Goal: Task Accomplishment & Management: Use online tool/utility

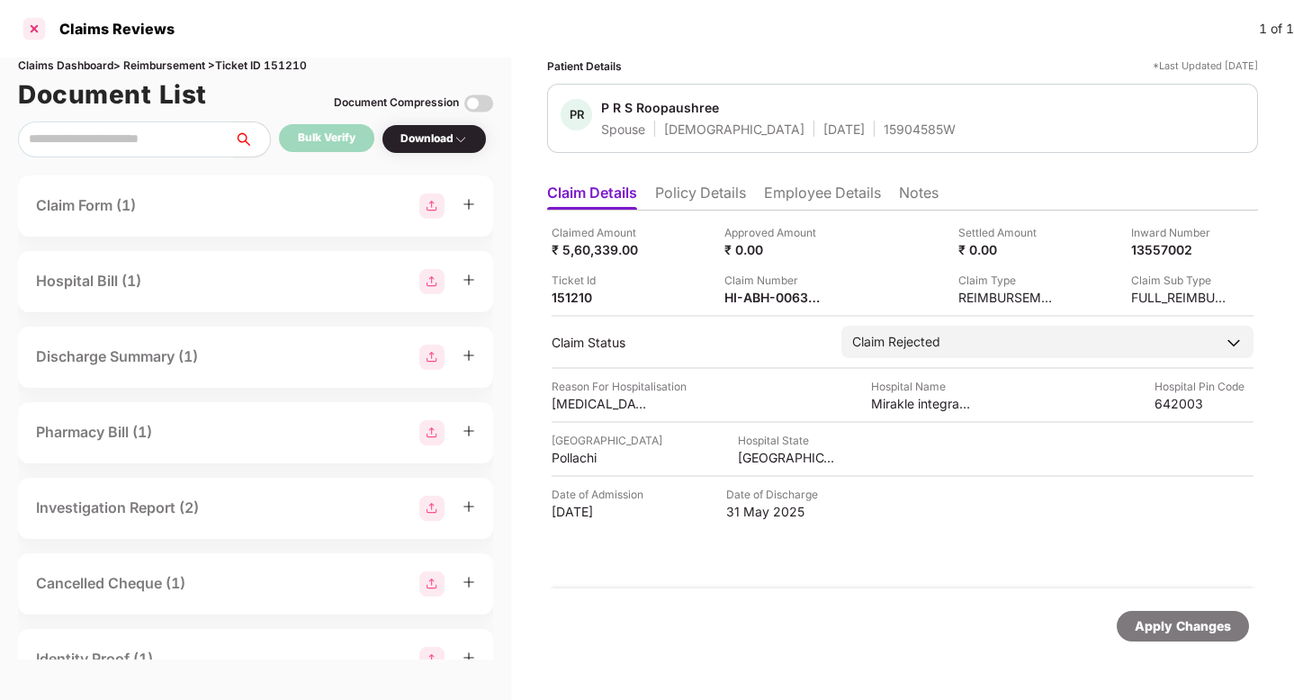
click at [36, 23] on div at bounding box center [34, 28] width 29 height 29
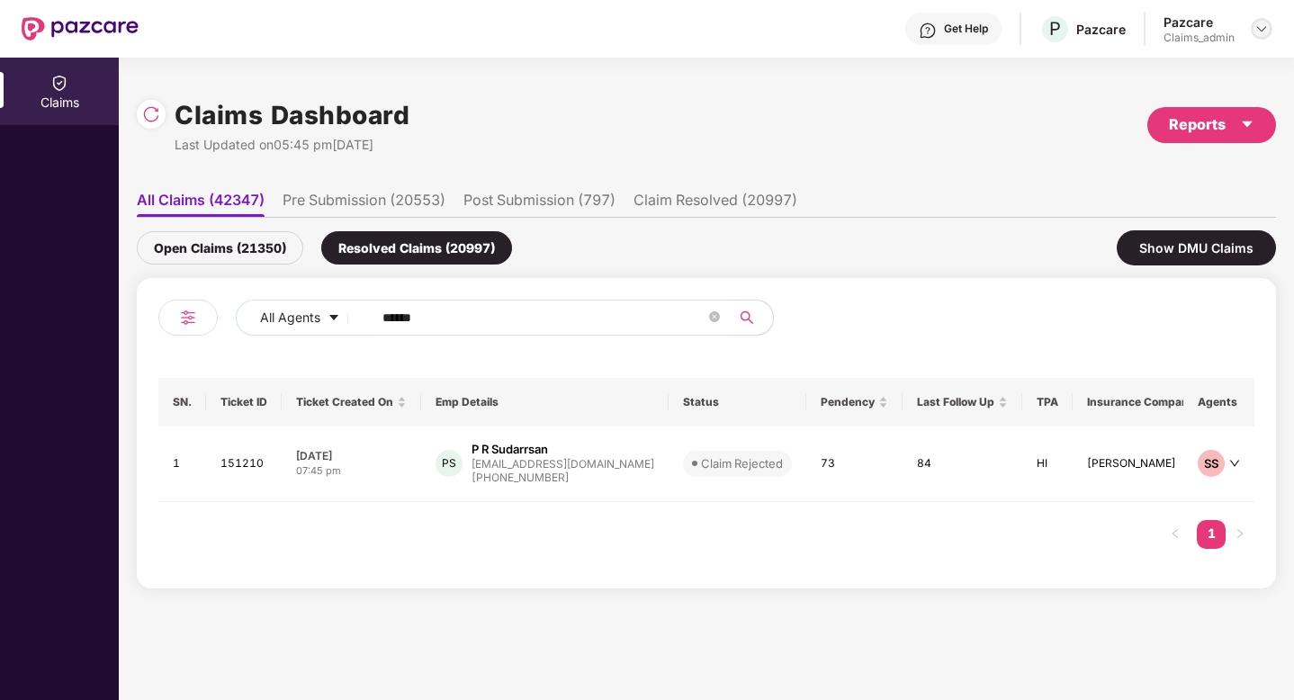
click at [1256, 26] on img at bounding box center [1261, 29] width 14 height 14
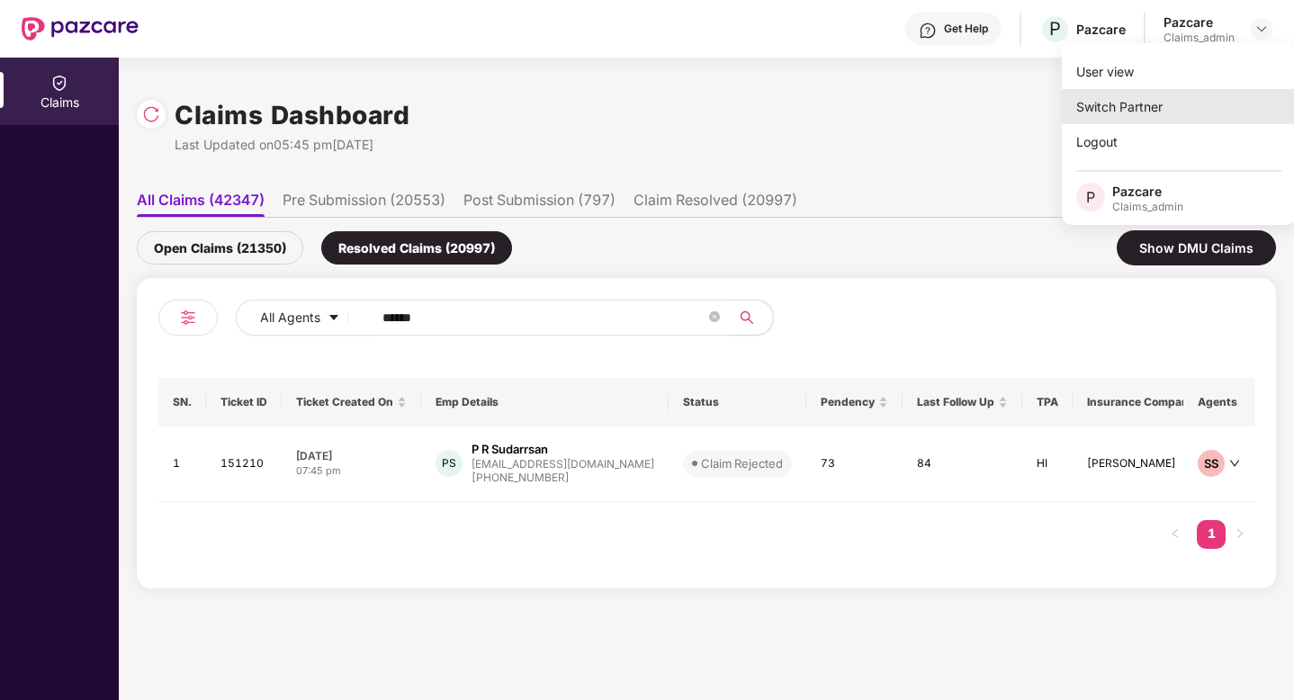
click at [1143, 109] on div "Switch Partner" at bounding box center [1179, 106] width 234 height 35
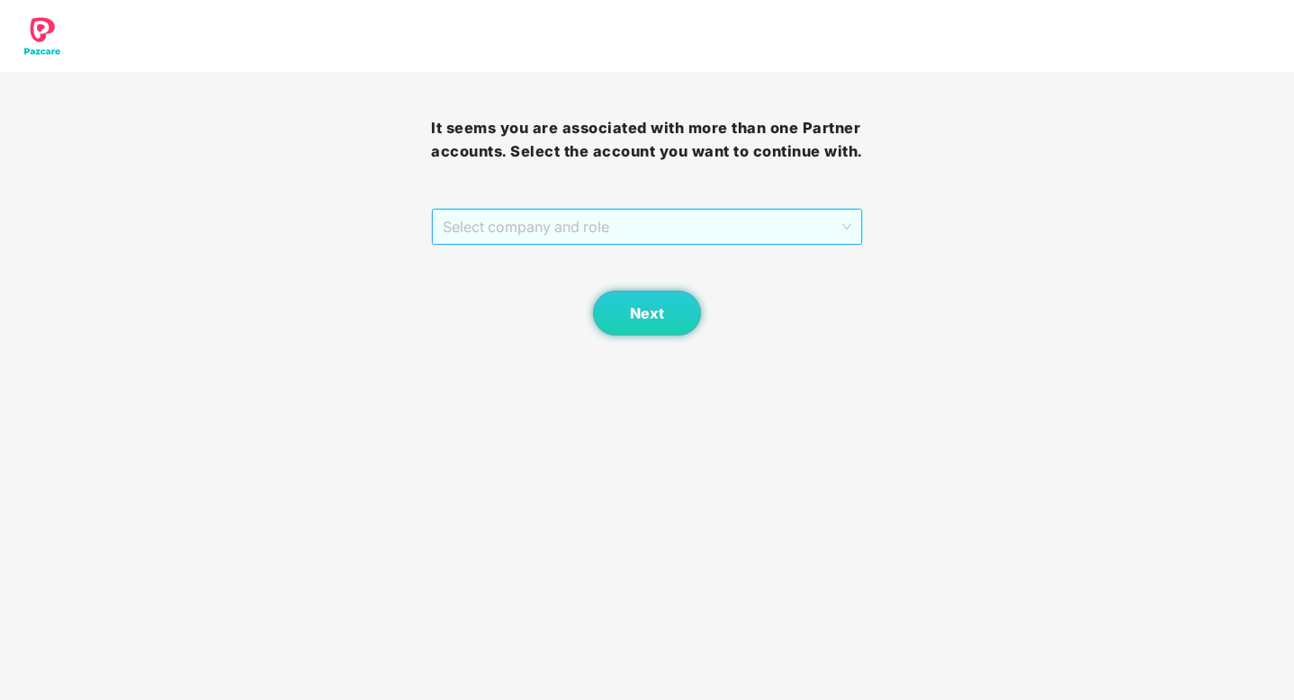
click at [504, 229] on span "Select company and role" at bounding box center [647, 227] width 408 height 34
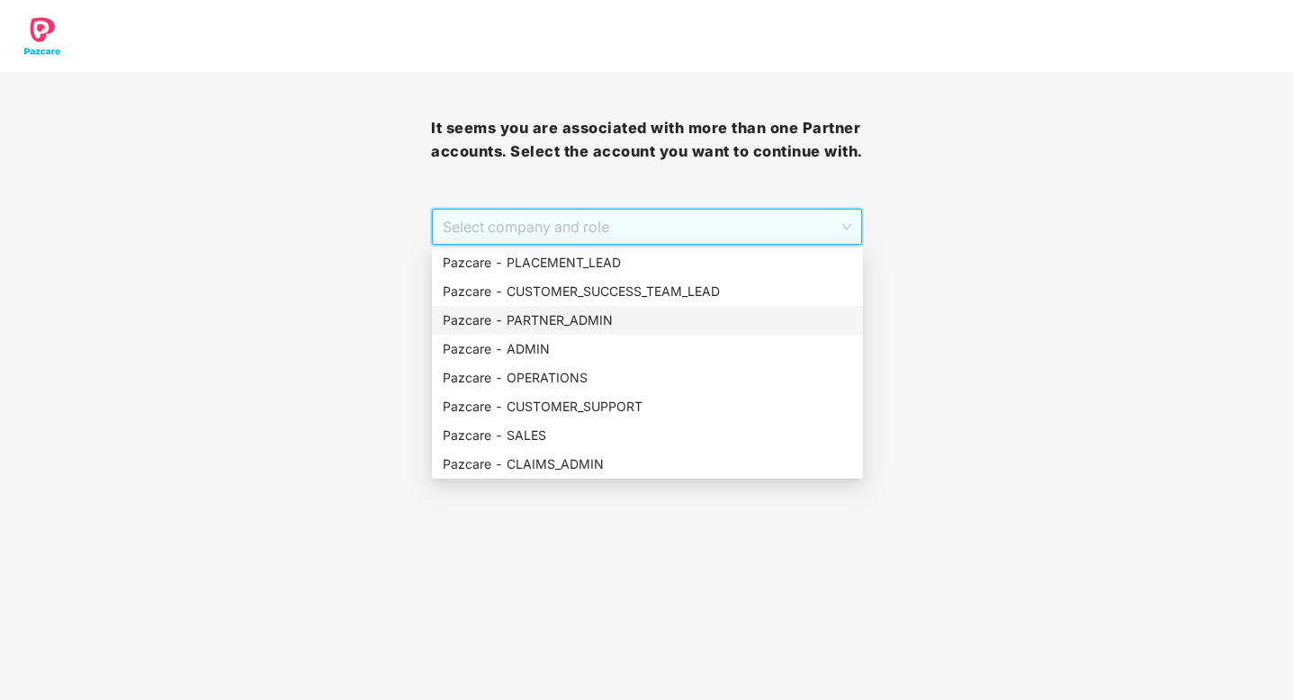
click at [541, 310] on div "Pazcare - PARTNER_ADMIN" at bounding box center [647, 320] width 409 height 20
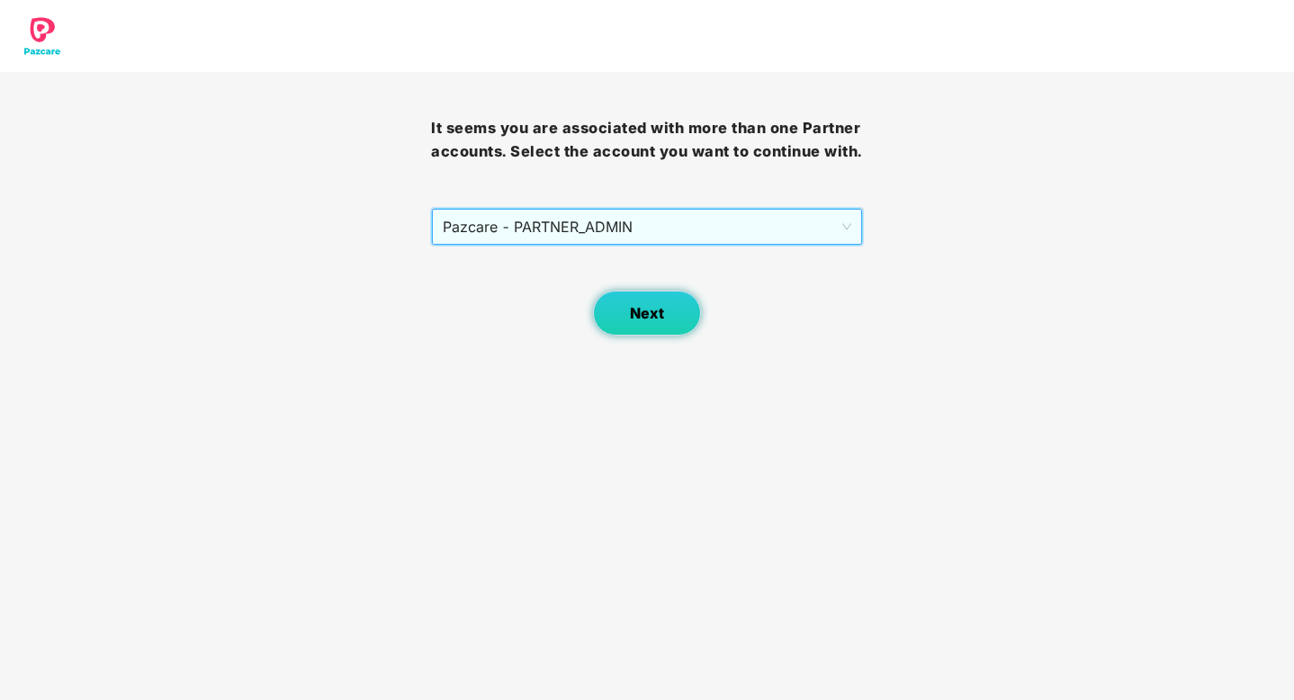
click at [681, 305] on button "Next" at bounding box center [647, 313] width 108 height 45
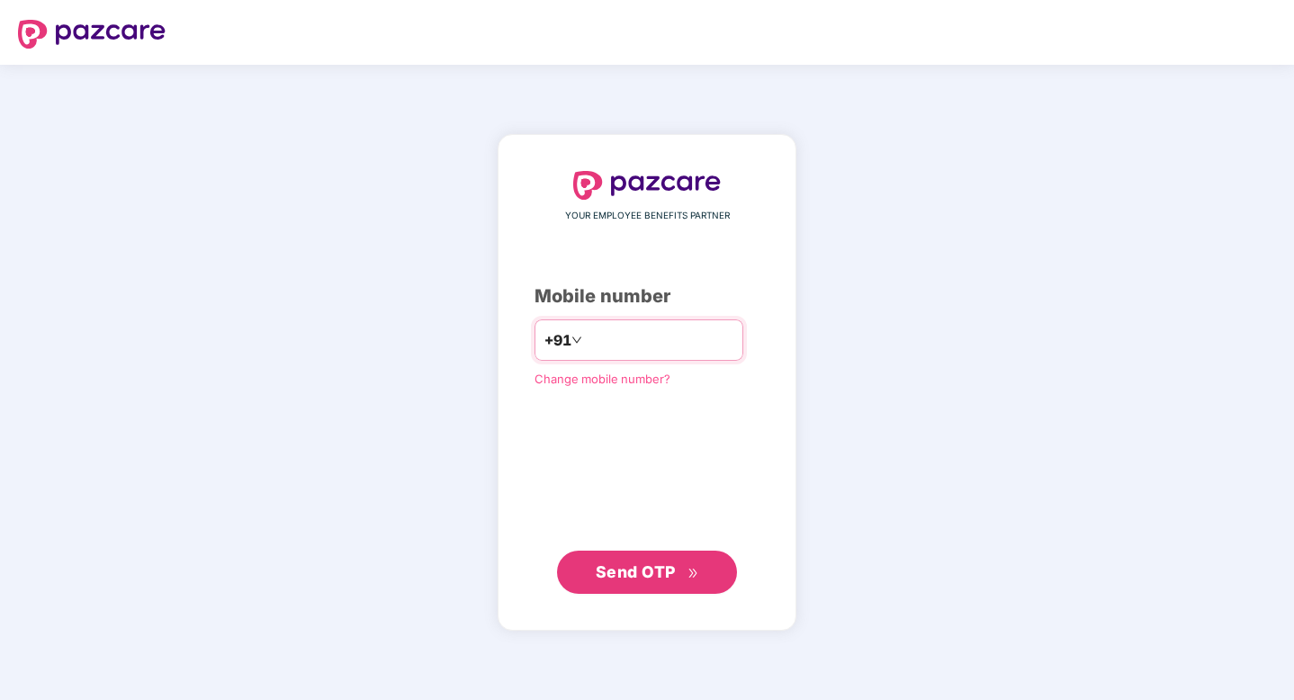
click at [668, 331] on input "number" at bounding box center [660, 340] width 148 height 29
type input "**********"
click at [641, 568] on span "Send OTP" at bounding box center [636, 571] width 80 height 19
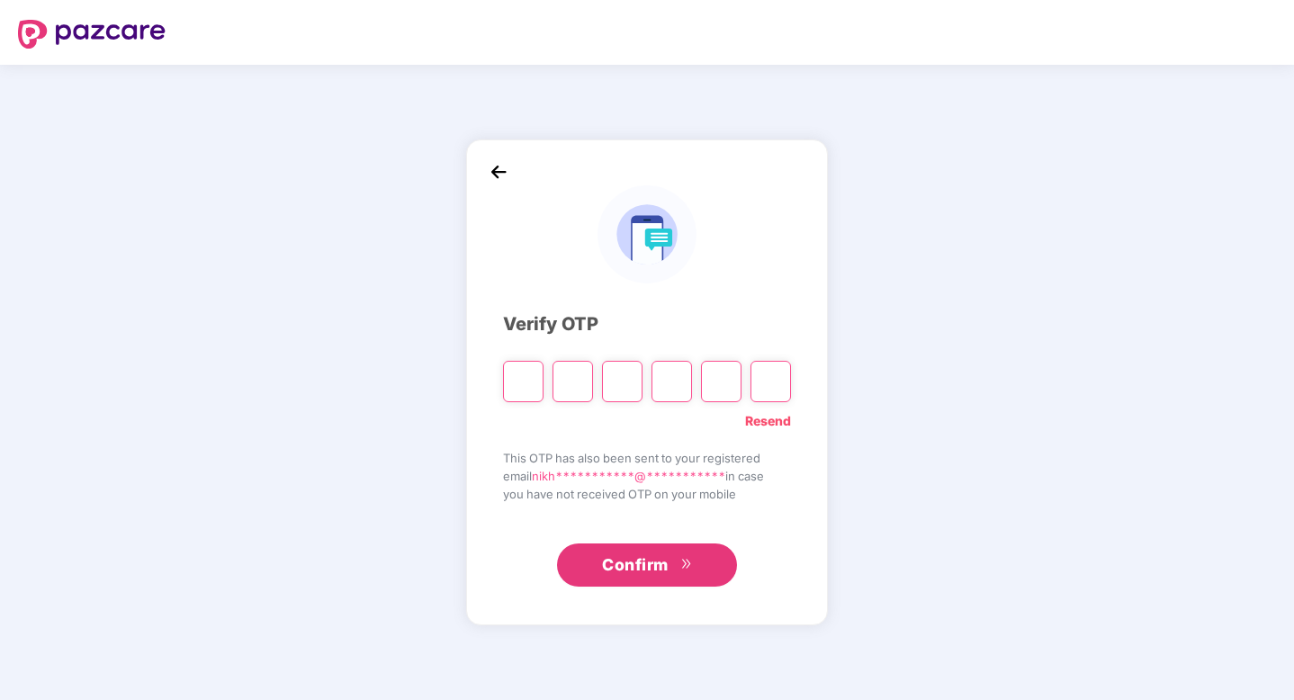
click at [783, 425] on link "Resend" at bounding box center [768, 421] width 46 height 20
click at [536, 389] on input "Please enter verification code. Digit 1" at bounding box center [523, 381] width 40 height 41
paste input "*"
type input "*"
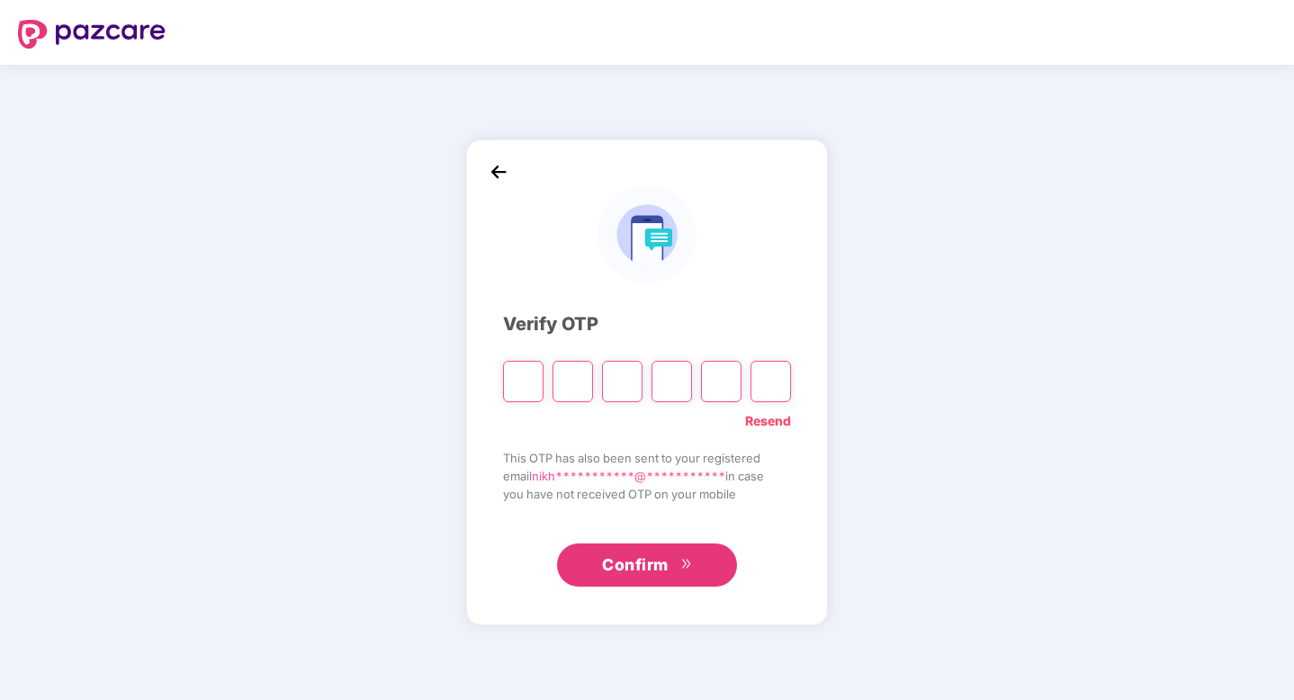
type input "*"
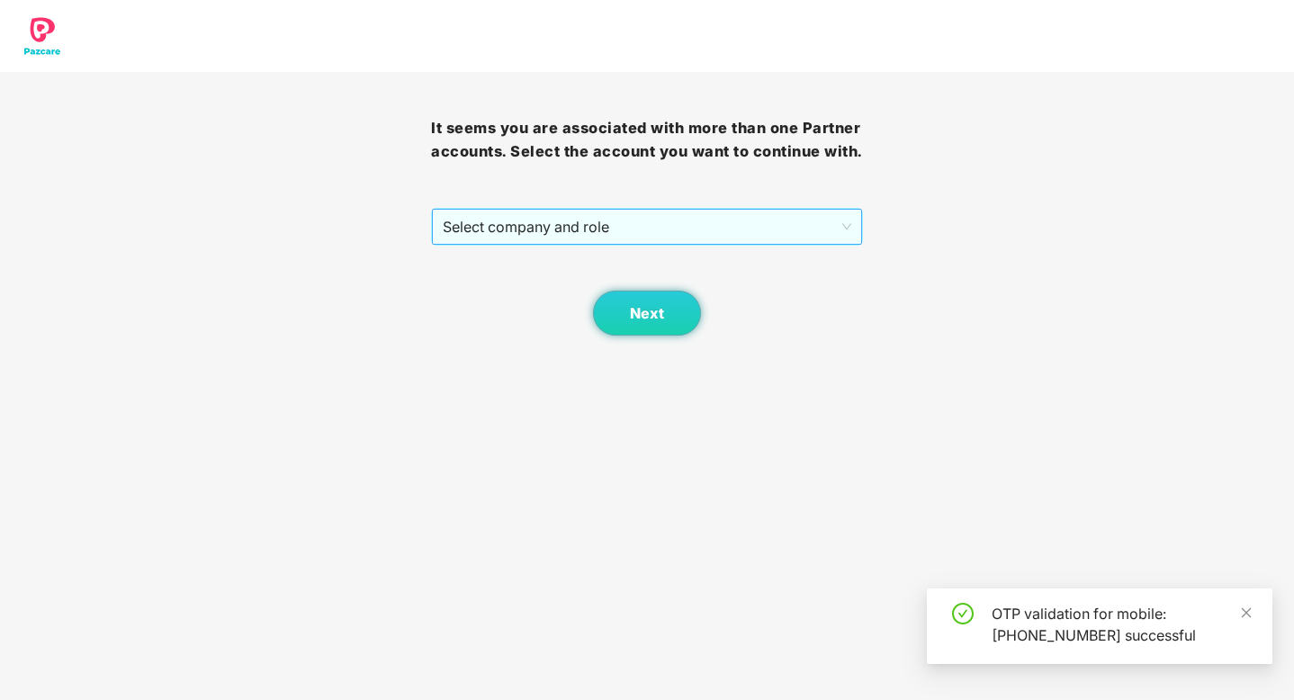
drag, startPoint x: 638, startPoint y: 239, endPoint x: 644, endPoint y: 227, distance: 14.1
click at [639, 236] on span "Select company and role" at bounding box center [647, 227] width 408 height 34
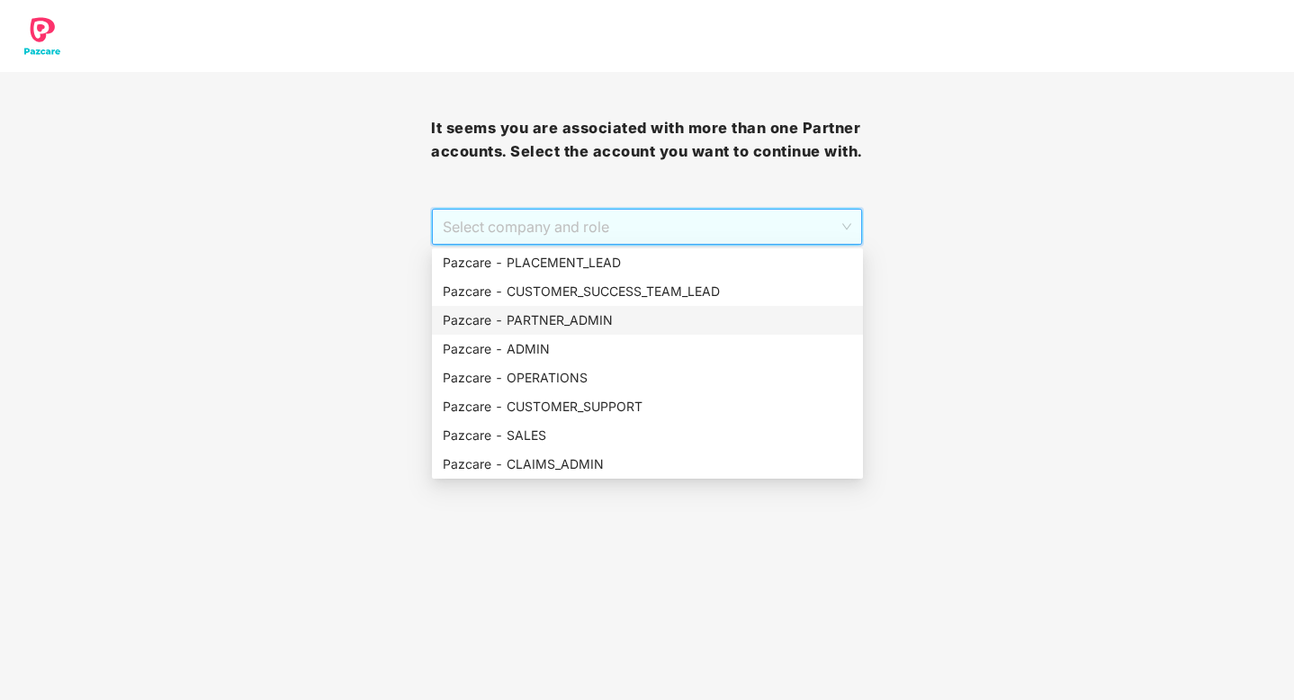
click at [574, 316] on div "Pazcare - PARTNER_ADMIN" at bounding box center [647, 320] width 409 height 20
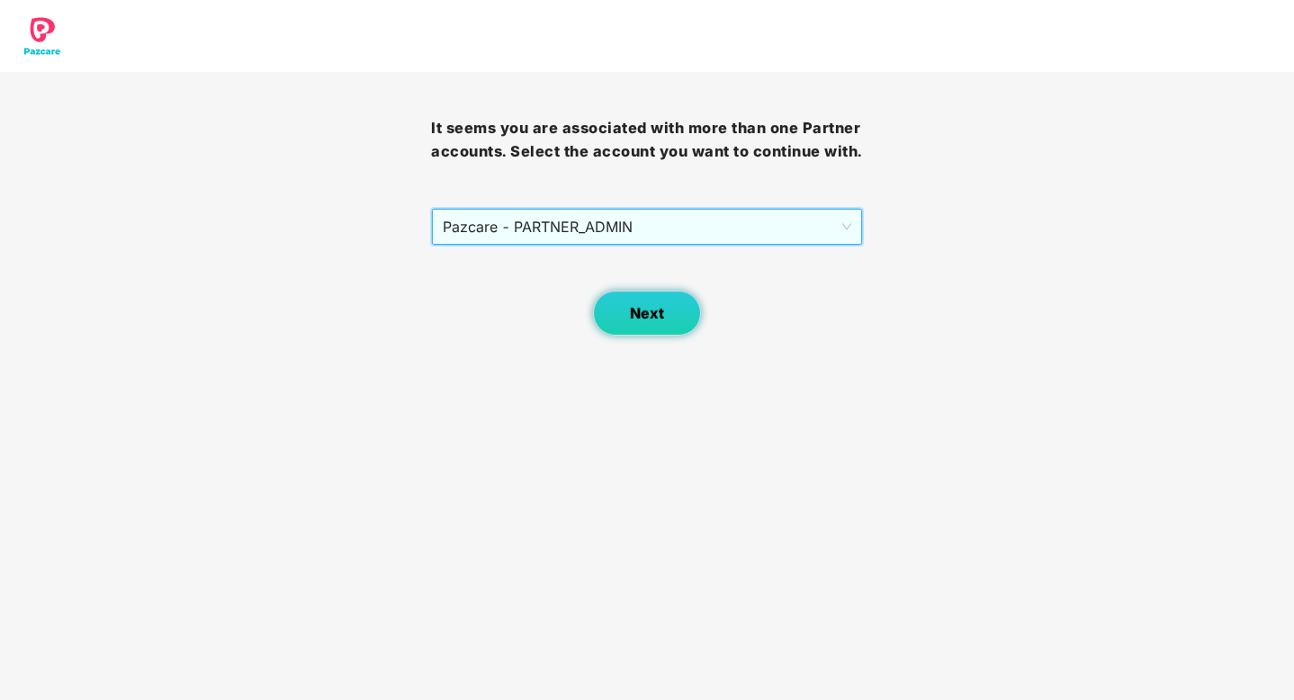
click at [617, 317] on button "Next" at bounding box center [647, 313] width 108 height 45
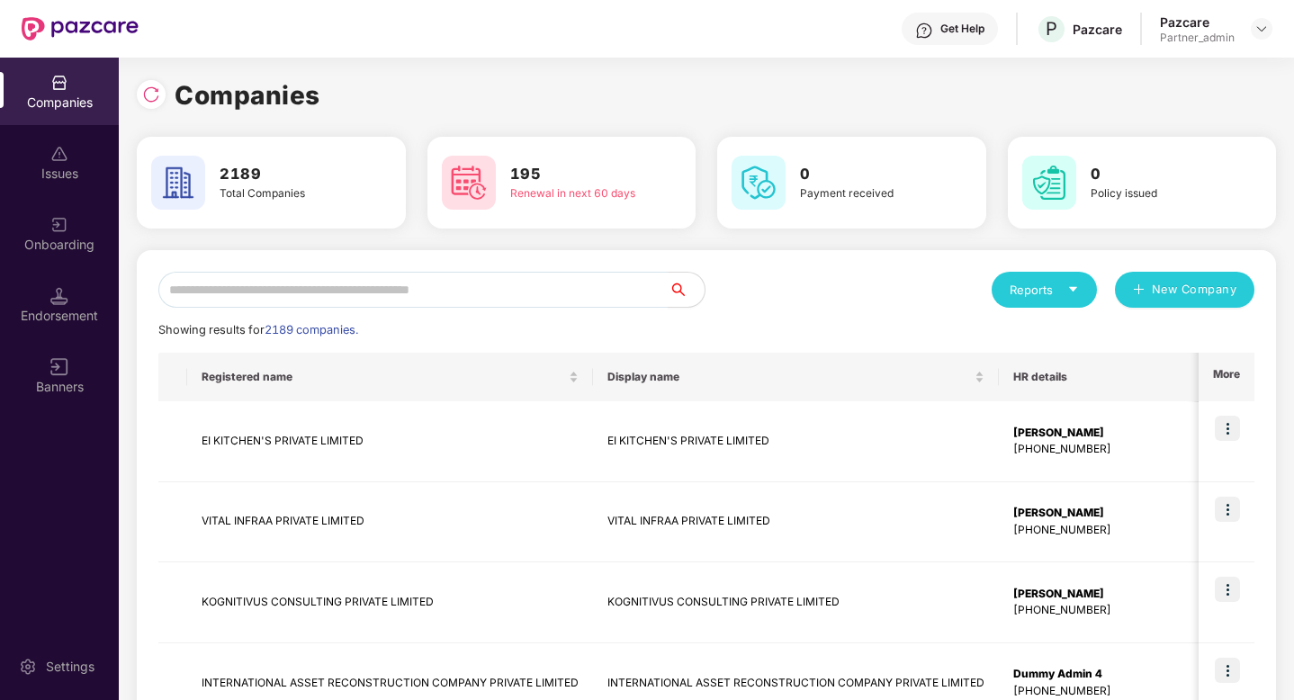
click at [56, 233] on img at bounding box center [59, 225] width 18 height 18
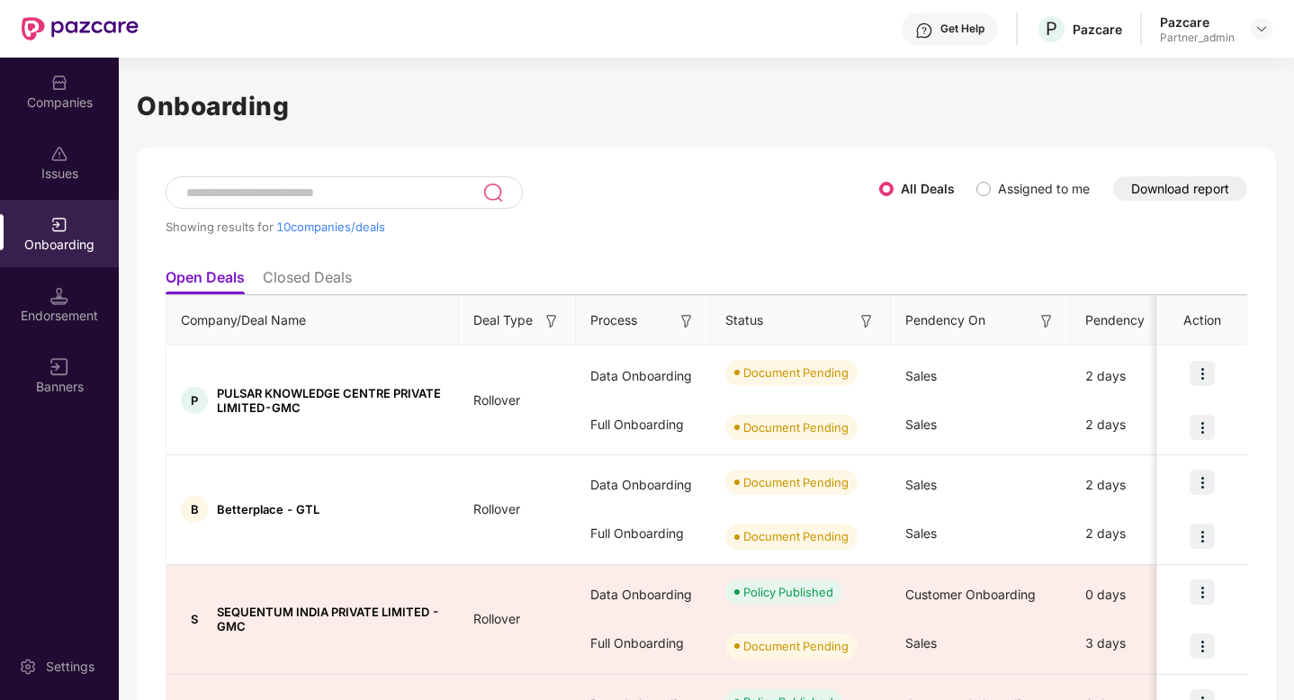
click at [1189, 187] on button "Download report" at bounding box center [1180, 188] width 134 height 24
click at [1022, 9] on div "Get Help P Pazcare Pazcare Partner_admin" at bounding box center [706, 29] width 1134 height 58
